Goal: Transaction & Acquisition: Obtain resource

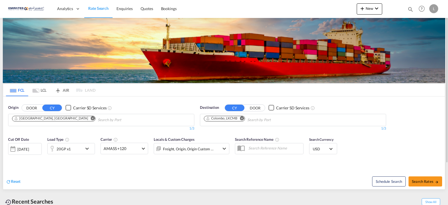
click at [242, 119] on md-icon "Remove" at bounding box center [242, 118] width 4 height 4
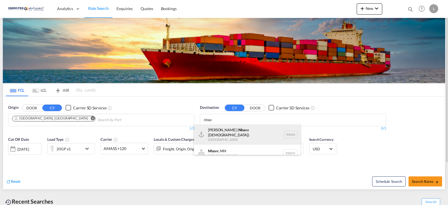
type input "nhav"
click at [235, 135] on div "Jawaharlal Nehru ( Nhav a Sheva) India INNSA" at bounding box center [247, 134] width 107 height 20
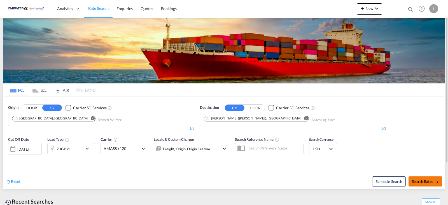
click at [433, 183] on span "Search Rates" at bounding box center [425, 181] width 27 height 4
type input "AEJEA to INNSA / [DATE]"
click at [83, 150] on div "20GP x1" at bounding box center [71, 148] width 48 height 11
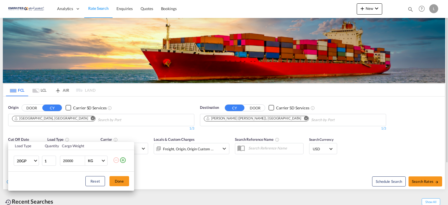
drag, startPoint x: 203, startPoint y: 189, endPoint x: 197, endPoint y: 190, distance: 6.5
click at [202, 190] on div "Load Type Quantity Cargo Weight 20GP 20GP 40GP 40HC 45HC 20RE 40RE 40HR 20OT 40…" at bounding box center [224, 102] width 448 height 205
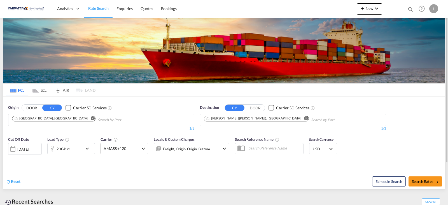
click at [147, 149] on md-select-value "AMASS +120" at bounding box center [124, 148] width 47 height 11
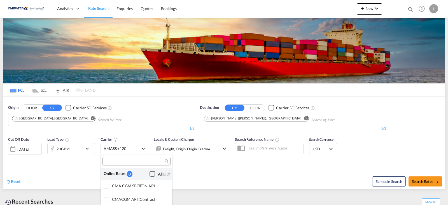
click at [150, 176] on div "Checkbox No Ink" at bounding box center [153, 174] width 6 height 6
click at [330, 172] on md-backdrop at bounding box center [224, 102] width 448 height 205
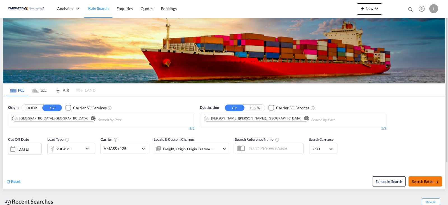
click at [427, 185] on button "Search Rates" at bounding box center [426, 181] width 34 height 10
type input "AEJEA to INNSA / [DATE]"
click at [413, 187] on div "Schedule Search Search Rates" at bounding box center [336, 179] width 220 height 22
click at [419, 184] on button "Search Rates" at bounding box center [426, 181] width 34 height 10
type input "AEJEA to INNSA / [DATE]"
